Goal: Find contact information: Find contact information

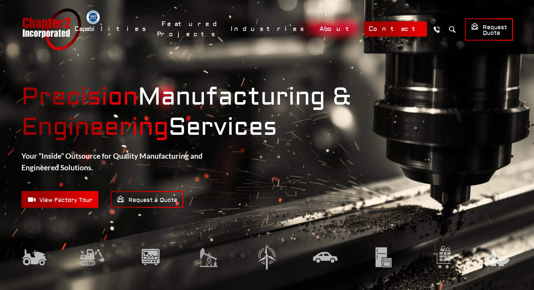
click at [393, 30] on link "Contact" at bounding box center [395, 28] width 63 height 15
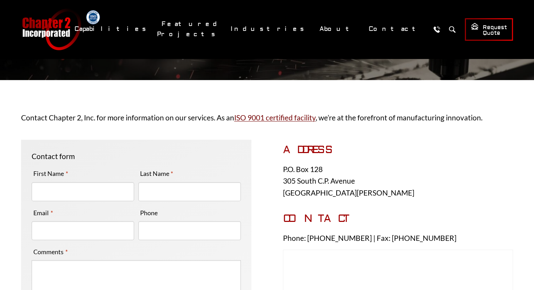
scroll to position [70, 0]
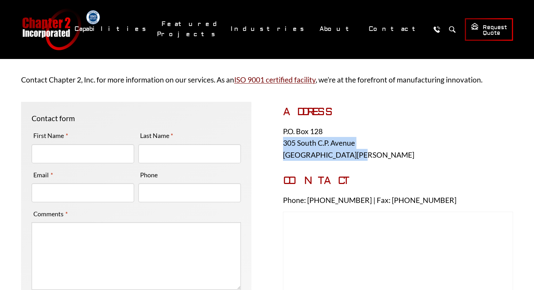
drag, startPoint x: 282, startPoint y: 145, endPoint x: 349, endPoint y: 153, distance: 67.1
click at [349, 153] on div "Contact form " * " indicates required fields First Name * Last Name * Email * P…" at bounding box center [266, 238] width 491 height 295
copy p "305 South C.P. [GEOGRAPHIC_DATA][PERSON_NAME]"
